Goal: Task Accomplishment & Management: Manage account settings

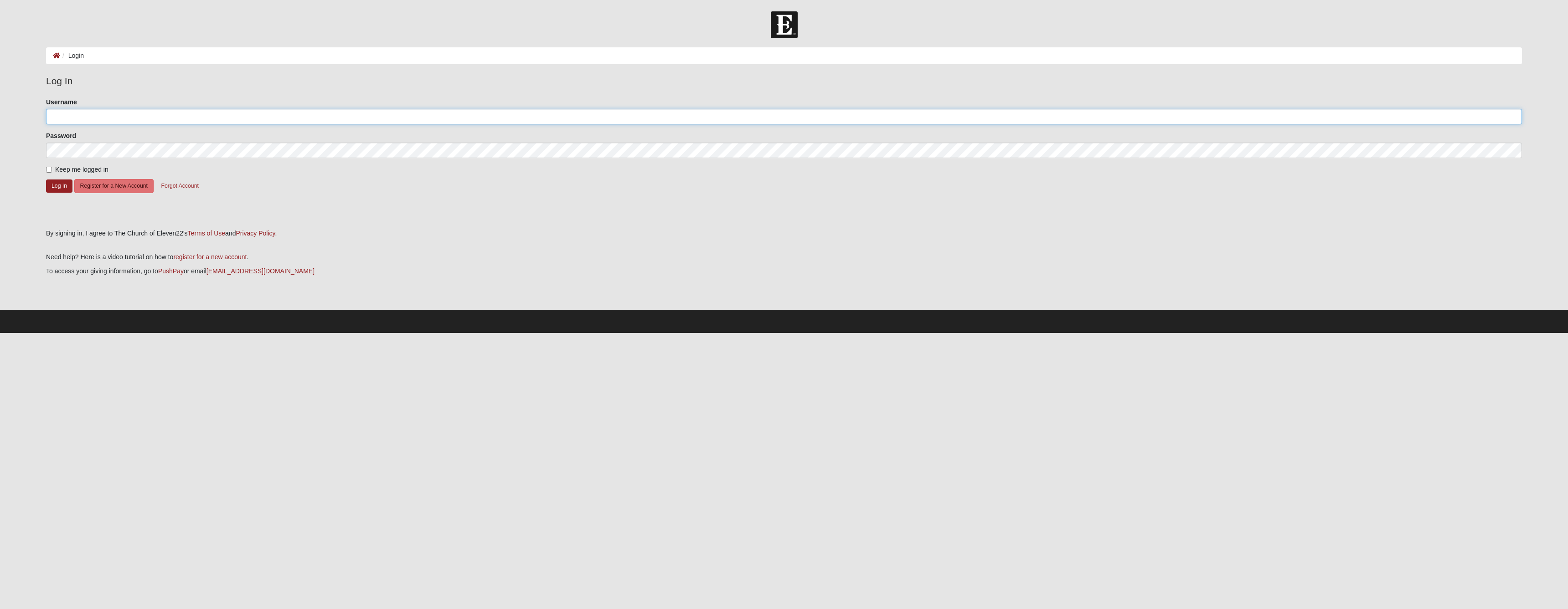
click at [104, 125] on input "Username" at bounding box center [784, 116] width 1476 height 16
type input "MarkS"
click at [69, 193] on button "Log In" at bounding box center [59, 186] width 26 height 13
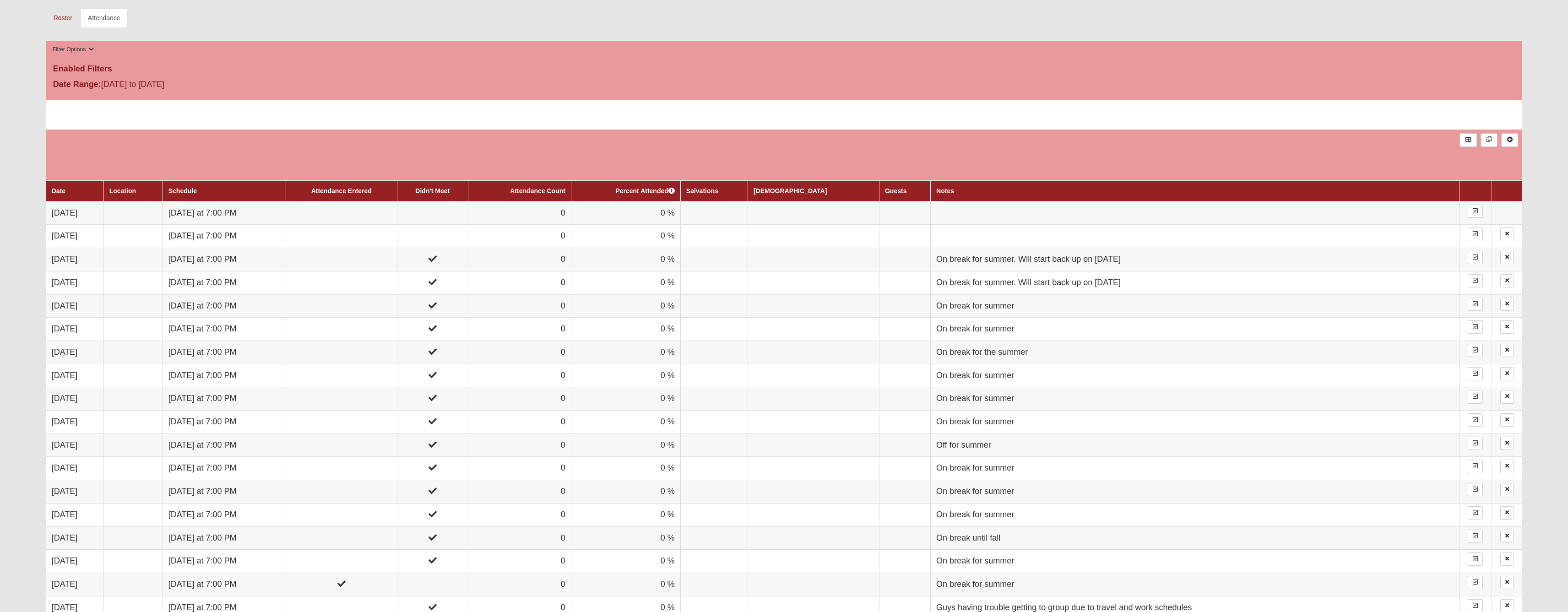
scroll to position [483, 0]
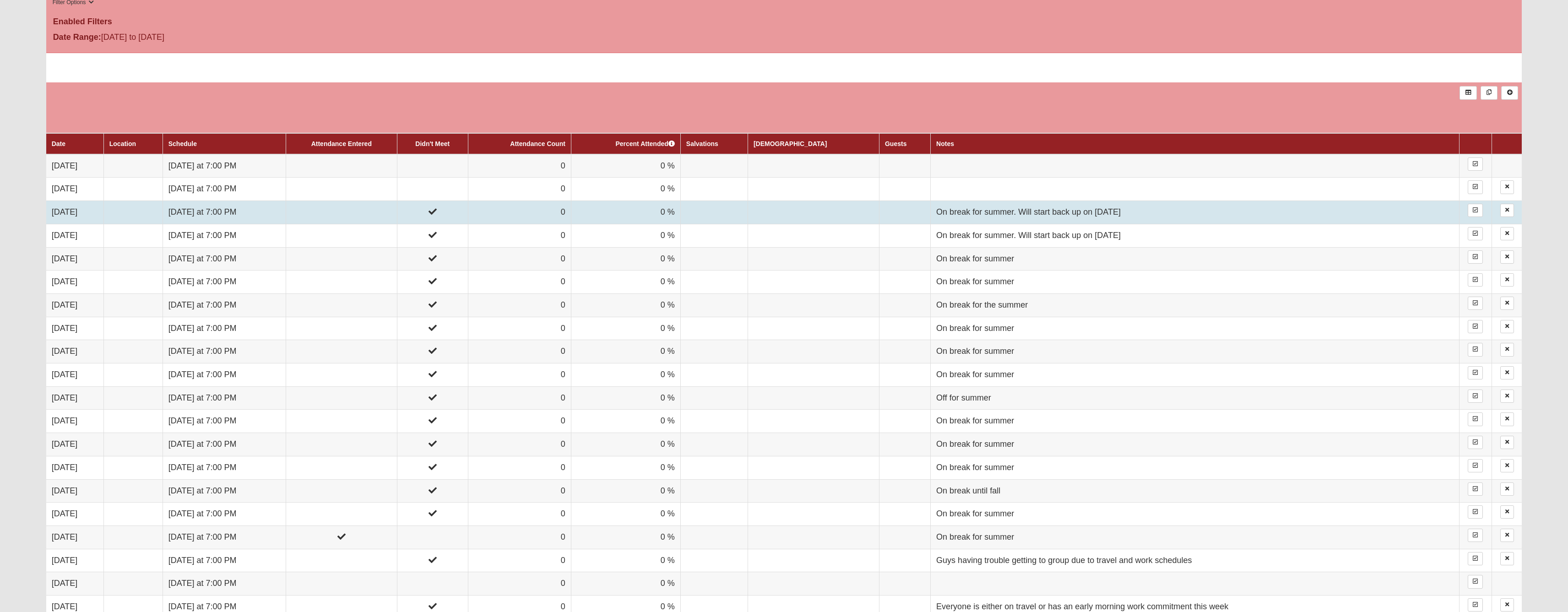
click at [469, 224] on td at bounding box center [432, 212] width 71 height 24
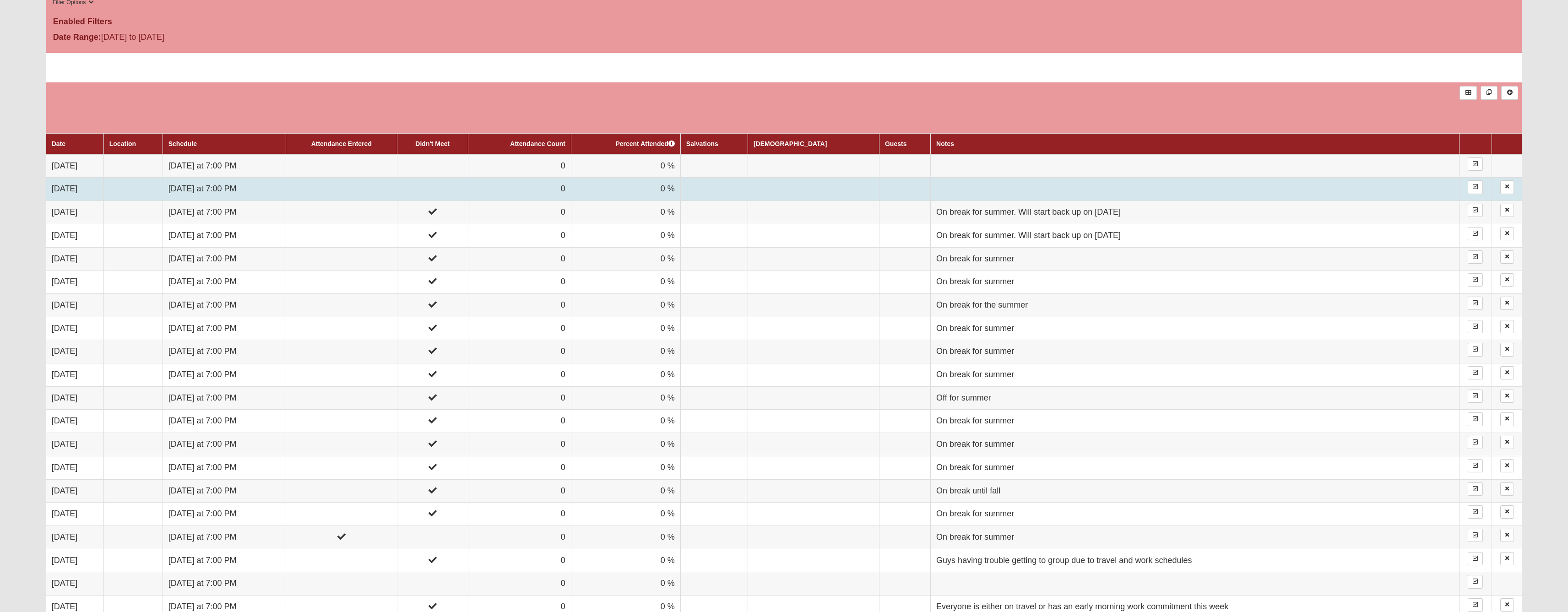
click at [265, 201] on td "Tuesday at 7:00 PM" at bounding box center [224, 189] width 123 height 24
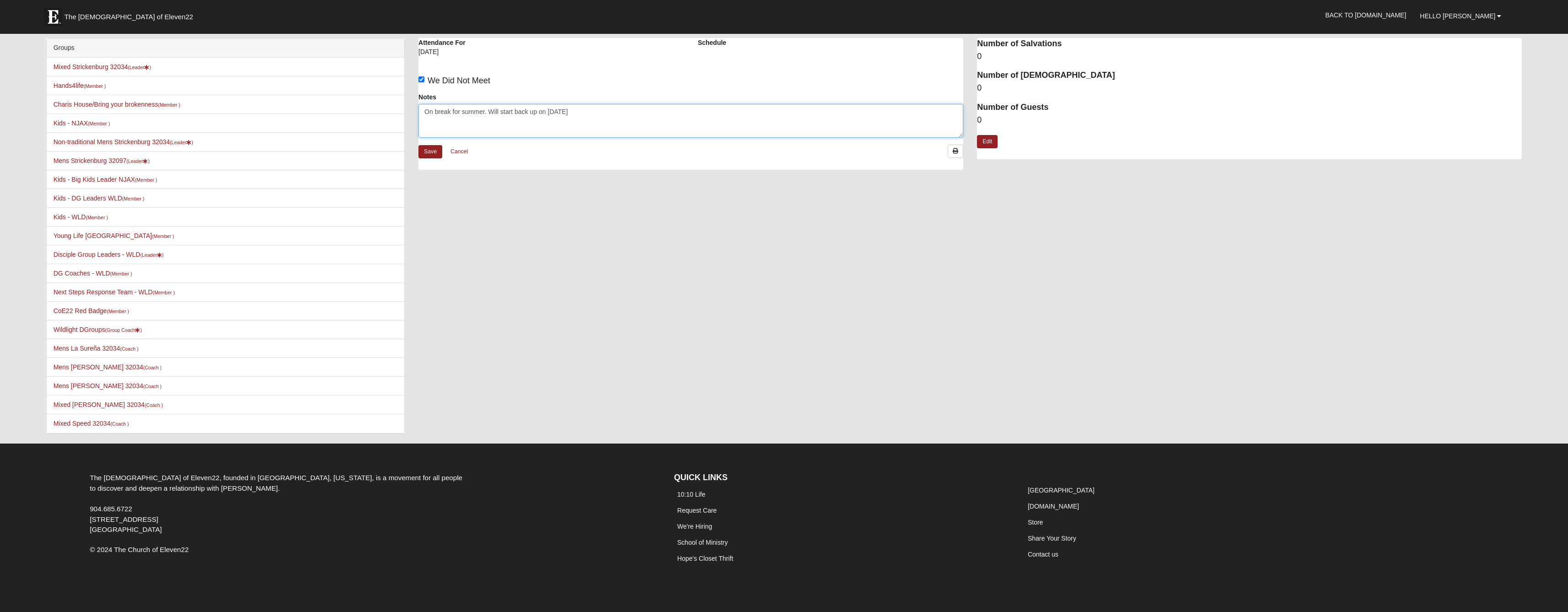
drag, startPoint x: 620, startPoint y: 121, endPoint x: 435, endPoint y: 107, distance: 185.5
click at [435, 107] on div "Notes On break for summer. Will start back up on [DATE]" at bounding box center [691, 115] width 545 height 45
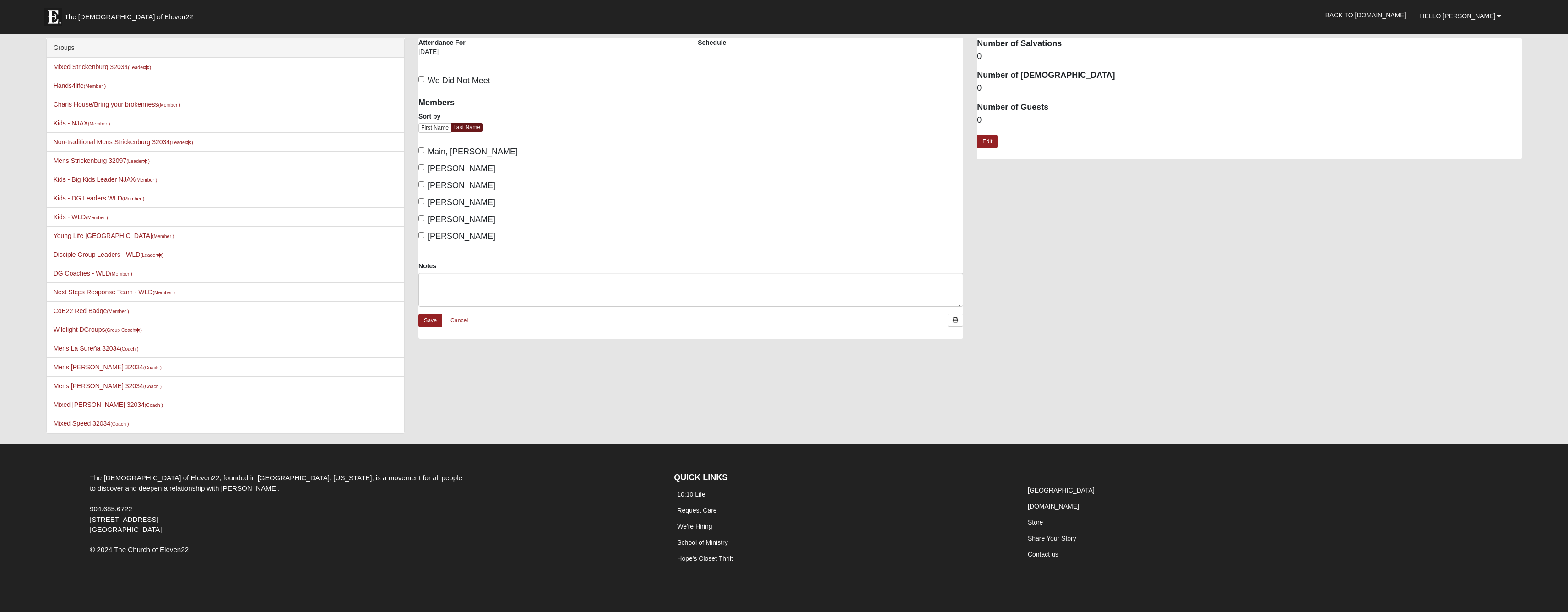
click at [424, 76] on div "We Did Not Meet" at bounding box center [690, 80] width 558 height 22
click at [423, 83] on input "We Did Not Meet" at bounding box center [422, 79] width 6 height 6
checkbox input "true"
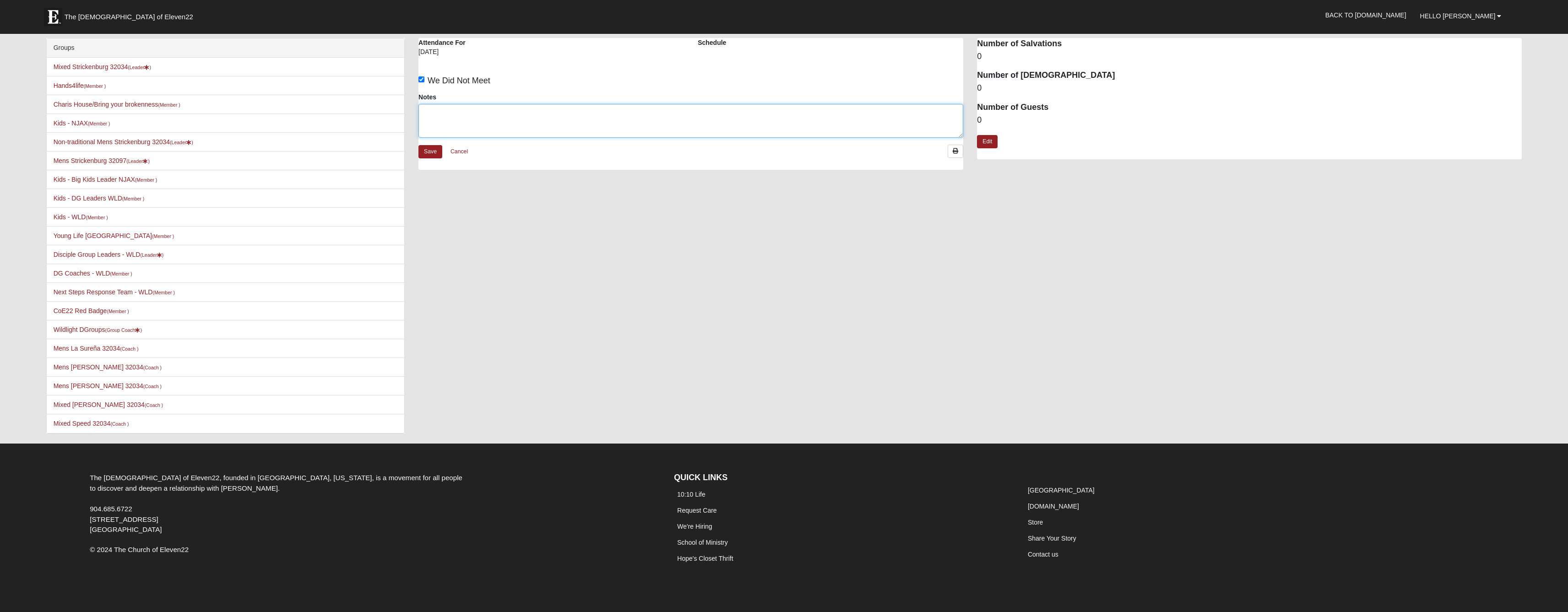
click at [444, 132] on textarea "Notes" at bounding box center [691, 121] width 545 height 34
paste textarea "On break for summer. Will start back up on [DATE]"
type textarea "On break for summer. Will start back up on [DATE]"
click at [430, 158] on link "Save" at bounding box center [430, 152] width 24 height 13
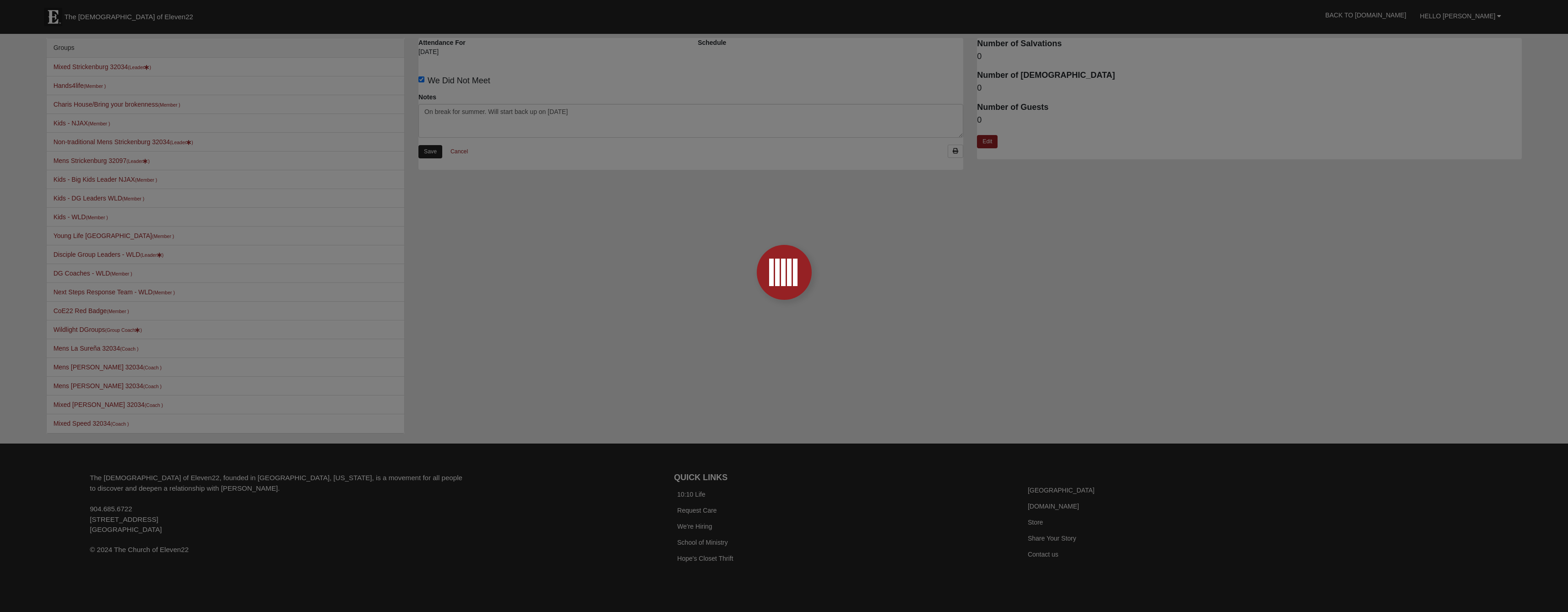
click at [430, 169] on div at bounding box center [784, 306] width 1568 height 612
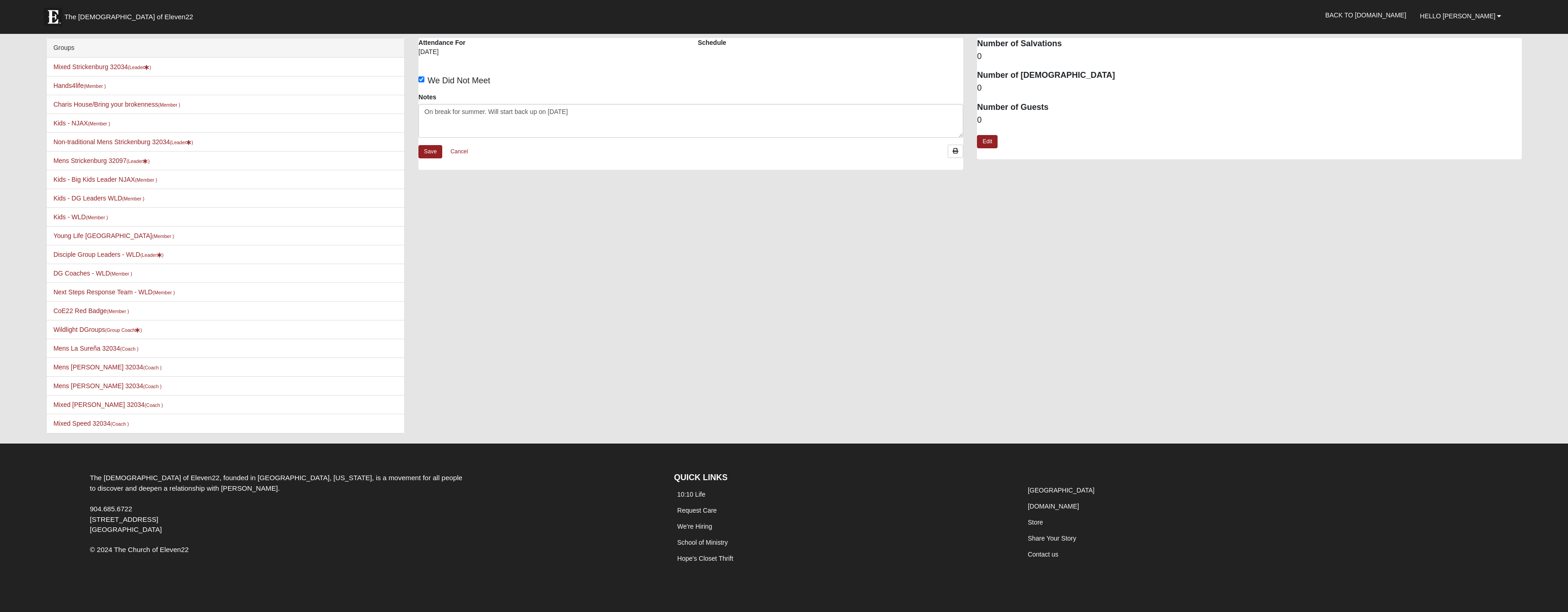
click at [885, 87] on div "We Did Not Meet" at bounding box center [691, 80] width 545 height 12
